Goal: Find specific page/section: Find specific page/section

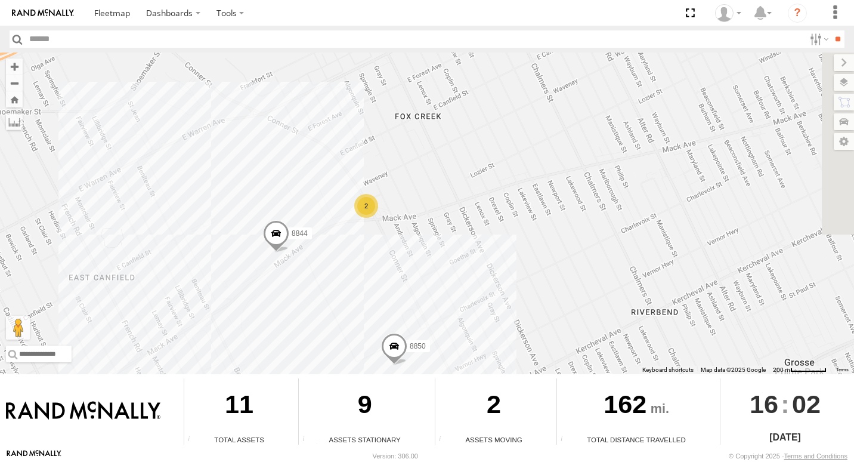
drag, startPoint x: 833, startPoint y: 274, endPoint x: 355, endPoint y: 273, distance: 477.7
click at [356, 273] on div "8850 8844 2" at bounding box center [427, 212] width 854 height 321
click at [365, 210] on div "2" at bounding box center [364, 206] width 24 height 24
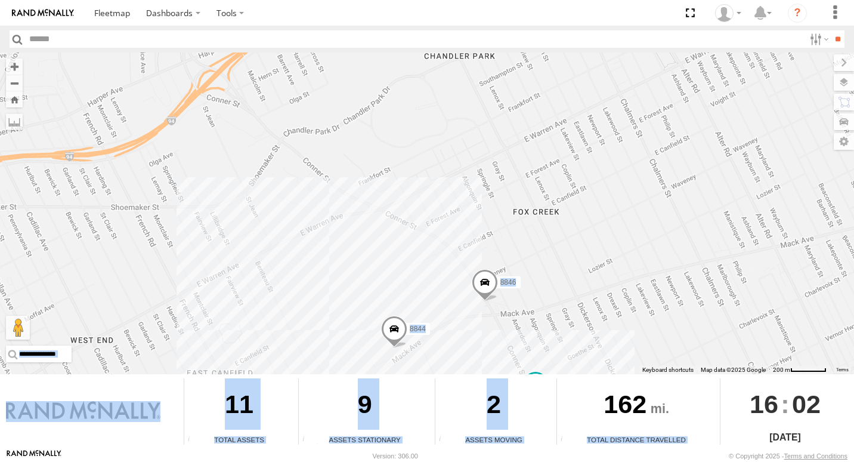
drag, startPoint x: 555, startPoint y: 369, endPoint x: 581, endPoint y: 304, distance: 70.7
click at [581, 304] on div "← Move left → Move right ↑ Move up ↓ Move down + Zoom in - Zoom out Home Jump l…" at bounding box center [427, 250] width 854 height 396
drag, startPoint x: 581, startPoint y: 304, endPoint x: 596, endPoint y: 301, distance: 15.7
click at [596, 301] on div "8850 8844 8846 8852" at bounding box center [427, 212] width 854 height 321
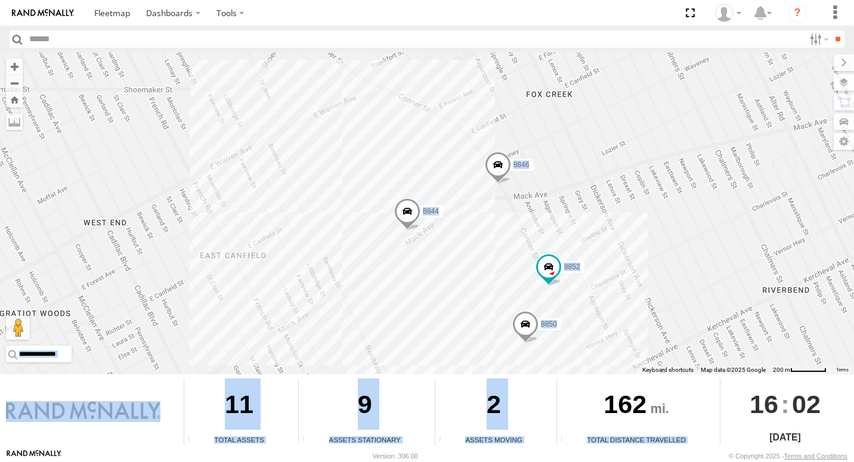
drag, startPoint x: 624, startPoint y: 311, endPoint x: 631, endPoint y: 190, distance: 121.8
click at [635, 189] on div "8850 8844 8846 8852" at bounding box center [427, 212] width 854 height 321
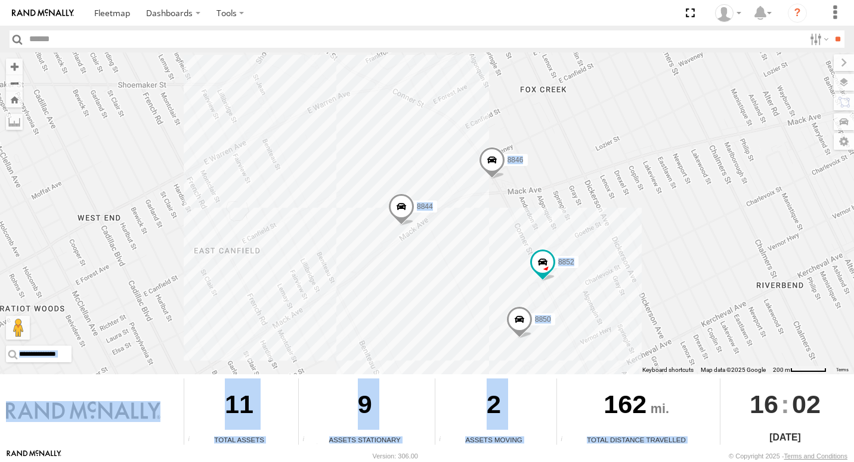
click at [629, 200] on div "8850 8844 8846 8852" at bounding box center [427, 212] width 854 height 321
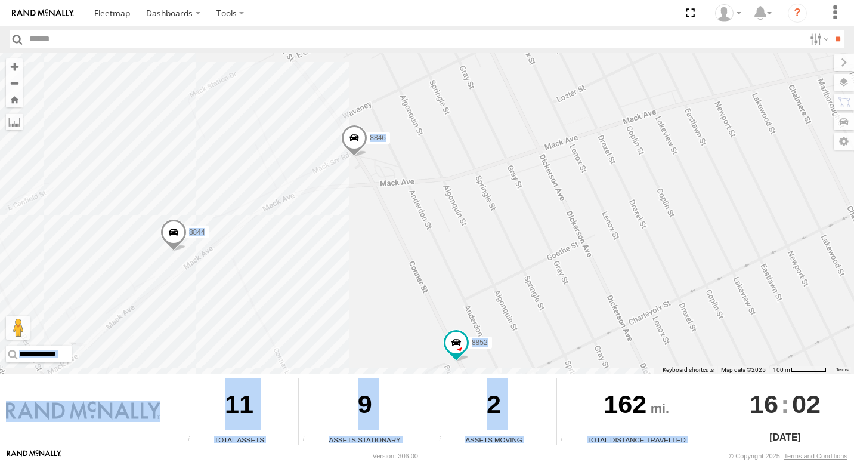
drag, startPoint x: 629, startPoint y: 200, endPoint x: 588, endPoint y: 219, distance: 45.1
drag, startPoint x: 588, startPoint y: 219, endPoint x: 471, endPoint y: 189, distance: 120.6
click at [471, 189] on div "8850 8844 8846 8852" at bounding box center [427, 212] width 854 height 321
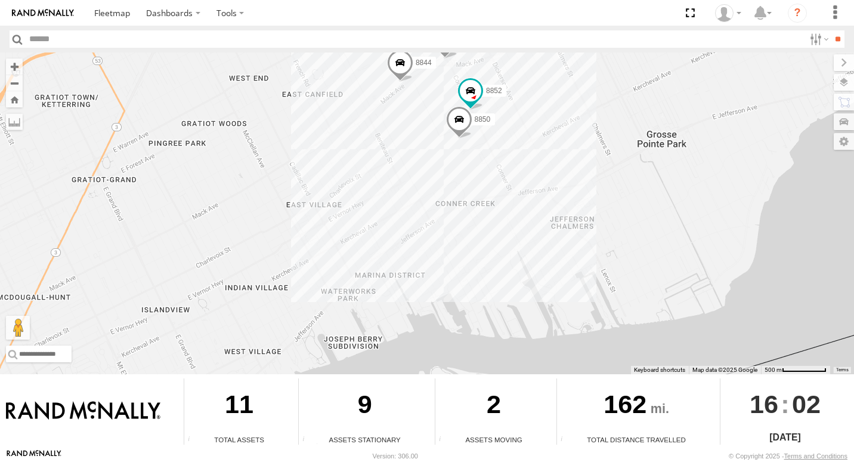
drag, startPoint x: 693, startPoint y: 296, endPoint x: 340, endPoint y: 93, distance: 407.2
click at [340, 93] on div "7 8846 8852 8850 8844" at bounding box center [427, 212] width 854 height 321
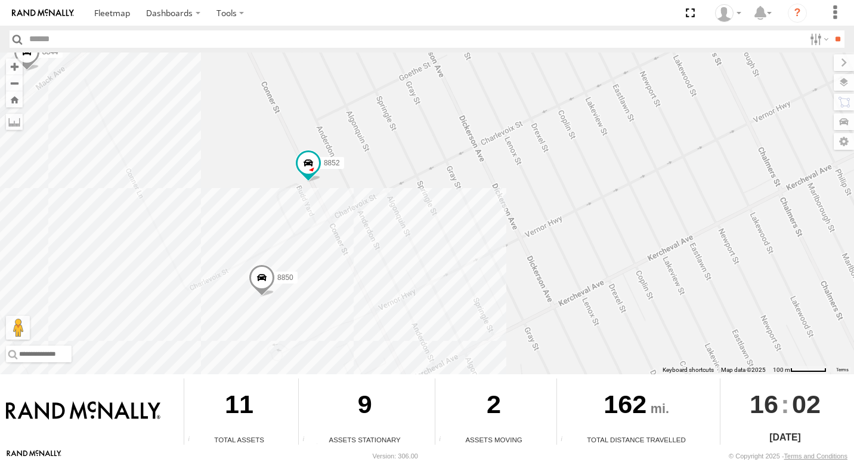
drag, startPoint x: 392, startPoint y: 108, endPoint x: 497, endPoint y: 411, distance: 320.6
click at [503, 417] on div "← Move left → Move right ↑ Move up ↓ Move down + Zoom in - Zoom out Home Jump l…" at bounding box center [427, 250] width 854 height 396
